Goal: Use online tool/utility

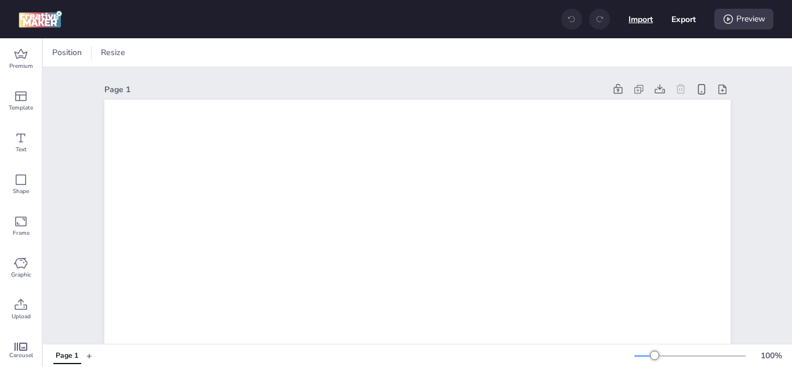
click at [638, 21] on button "Import" at bounding box center [640, 19] width 24 height 24
click at [745, 17] on div "Preview" at bounding box center [743, 19] width 59 height 21
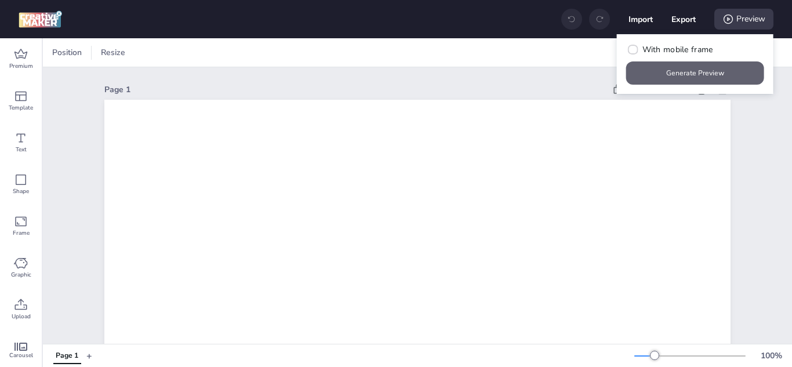
click at [687, 74] on button "Generate Preview" at bounding box center [695, 72] width 138 height 23
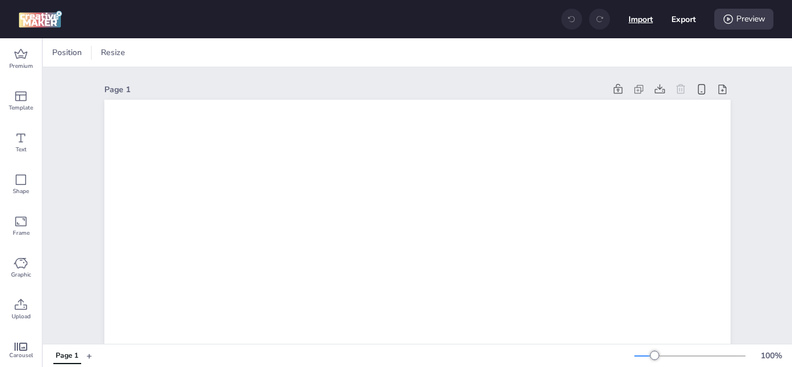
click at [642, 19] on button "Import" at bounding box center [640, 19] width 24 height 24
click at [747, 18] on div "Preview" at bounding box center [743, 19] width 59 height 21
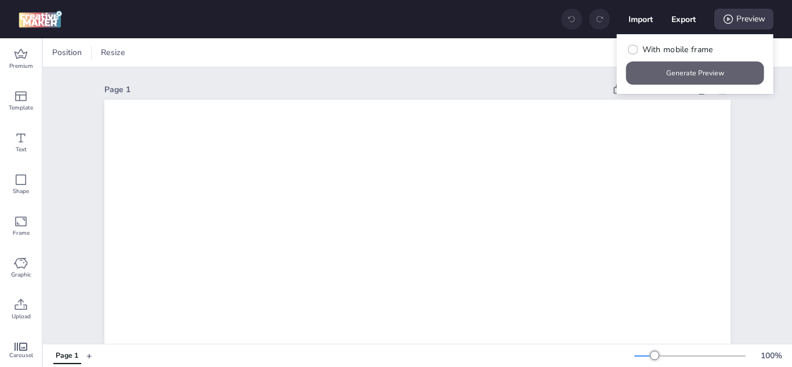
click at [706, 75] on button "Generate Preview" at bounding box center [695, 72] width 138 height 23
